Goal: Information Seeking & Learning: Learn about a topic

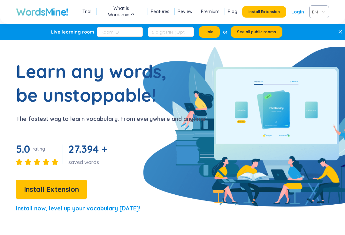
click at [297, 7] on link "Login" at bounding box center [297, 11] width 13 height 11
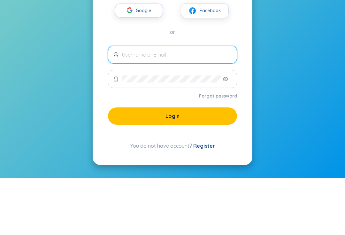
click at [150, 61] on span "Google" at bounding box center [145, 67] width 19 height 13
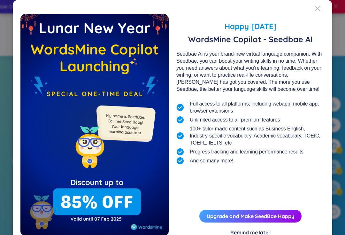
click at [319, 3] on div "Close" at bounding box center [317, 8] width 5 height 17
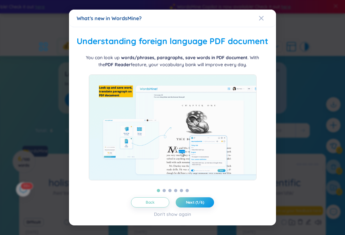
click at [207, 207] on button "Next (1/6)" at bounding box center [195, 202] width 38 height 10
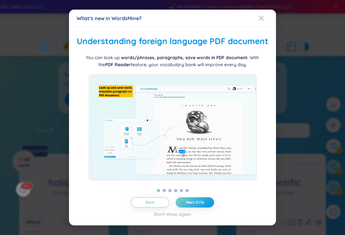
click at [263, 14] on div "Close" at bounding box center [261, 18] width 5 height 17
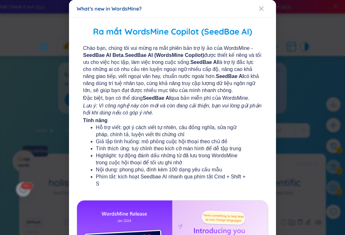
click at [265, 5] on span "Close" at bounding box center [267, 8] width 17 height 17
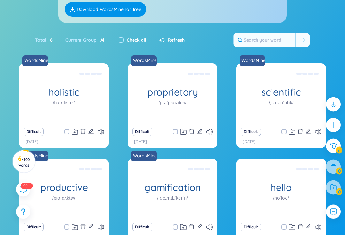
scroll to position [91, 0]
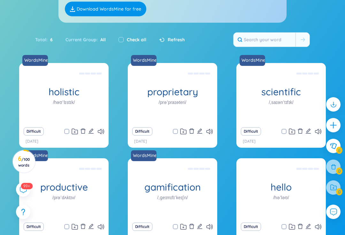
click at [90, 132] on icon "edit" at bounding box center [91, 131] width 6 height 6
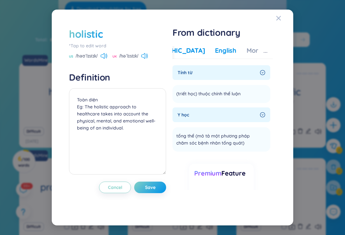
click at [215, 48] on div "English" at bounding box center [225, 50] width 21 height 9
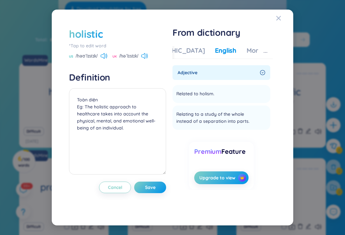
click at [253, 119] on span "Relating to a study of the whole instead of a separation into parts." at bounding box center [217, 117] width 82 height 14
click at [281, 22] on span "Close" at bounding box center [284, 18] width 17 height 17
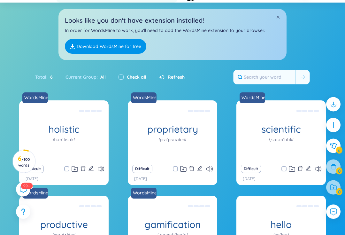
scroll to position [53, 0]
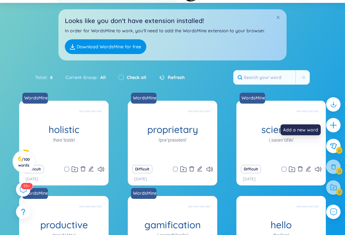
click at [333, 129] on icon "plus" at bounding box center [333, 125] width 8 height 8
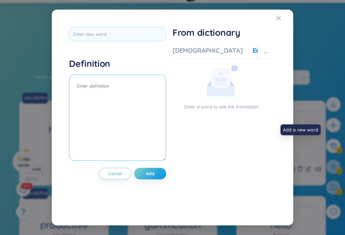
click at [88, 98] on textarea at bounding box center [117, 117] width 97 height 86
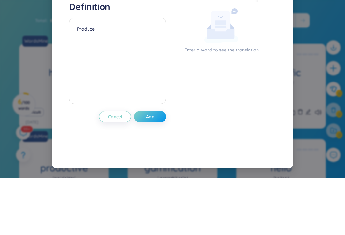
scroll to position [110, 0]
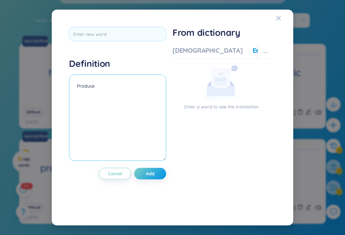
type textarea "Produce"
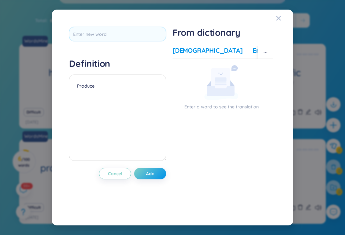
click at [194, 55] on div "[DEMOGRAPHIC_DATA]" at bounding box center [207, 50] width 70 height 9
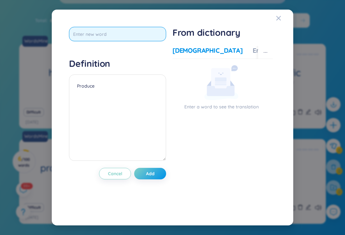
click at [161, 41] on input "text" at bounding box center [117, 34] width 97 height 14
type input "Produce"
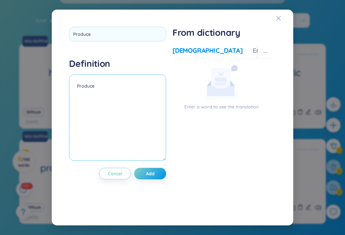
click at [103, 81] on div "Definition Produce" at bounding box center [117, 110] width 97 height 105
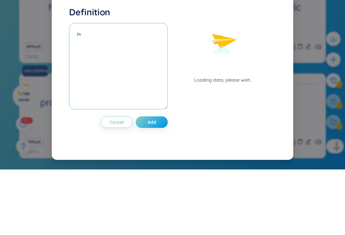
type textarea "P"
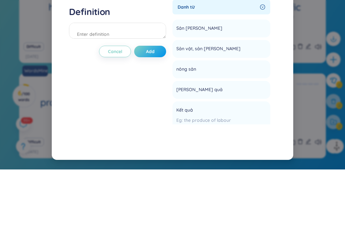
scroll to position [120, 0]
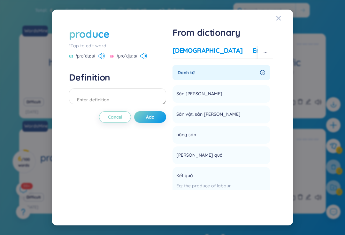
click at [252, 52] on div "English" at bounding box center [262, 50] width 21 height 9
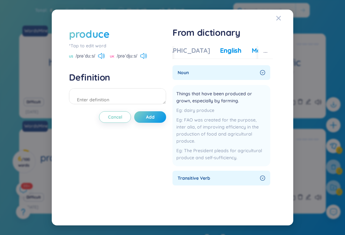
click at [252, 52] on div "More examples" at bounding box center [275, 50] width 46 height 9
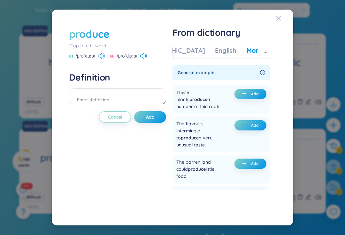
click at [280, 19] on icon "Close" at bounding box center [278, 18] width 4 height 4
